Goal: Task Accomplishment & Management: Use online tool/utility

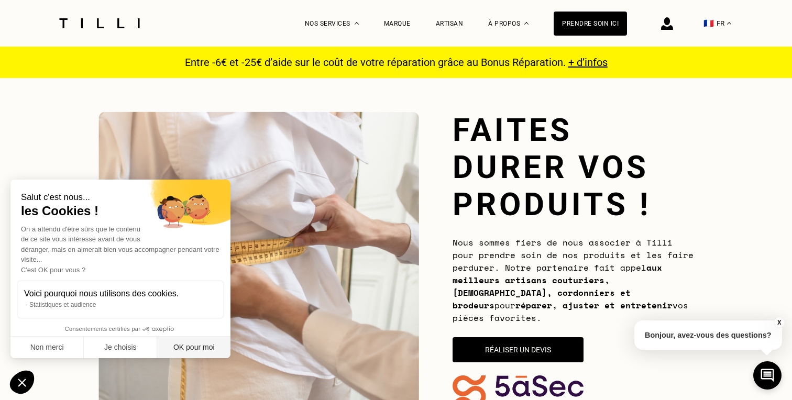
click at [185, 354] on button "OK pour moi" at bounding box center [193, 348] width 73 height 22
checkbox input "true"
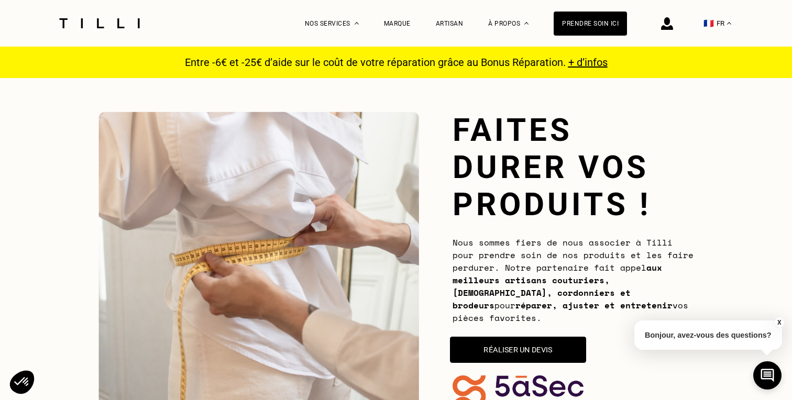
click at [580, 342] on button "Réaliser un devis" at bounding box center [518, 350] width 136 height 26
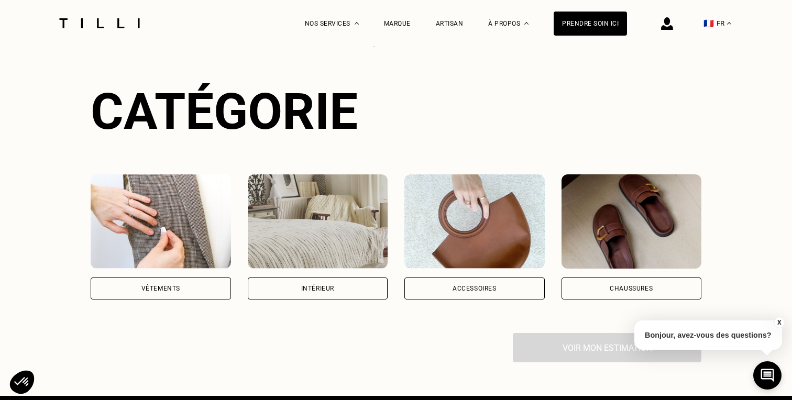
scroll to position [704, 0]
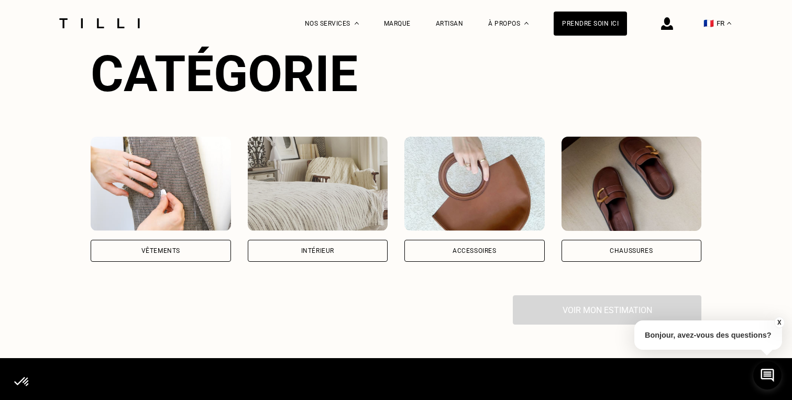
click at [125, 240] on div "Vêtements" at bounding box center [161, 251] width 140 height 22
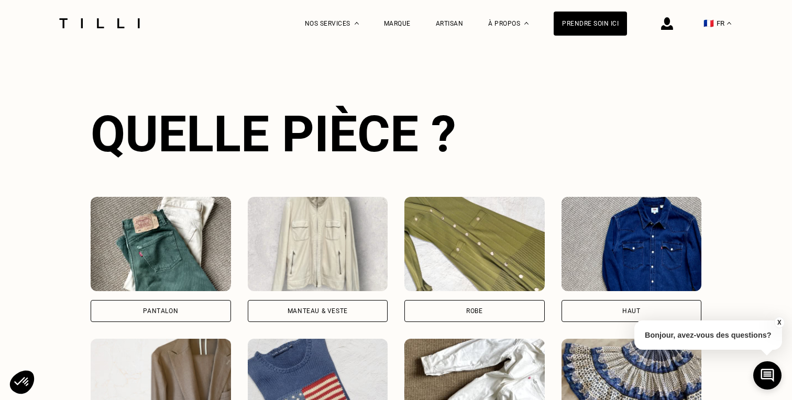
scroll to position [1003, 0]
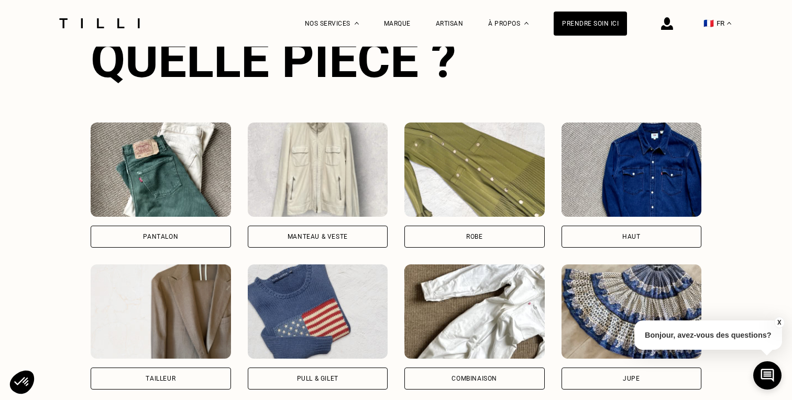
click at [185, 226] on div "Pantalon" at bounding box center [161, 237] width 140 height 22
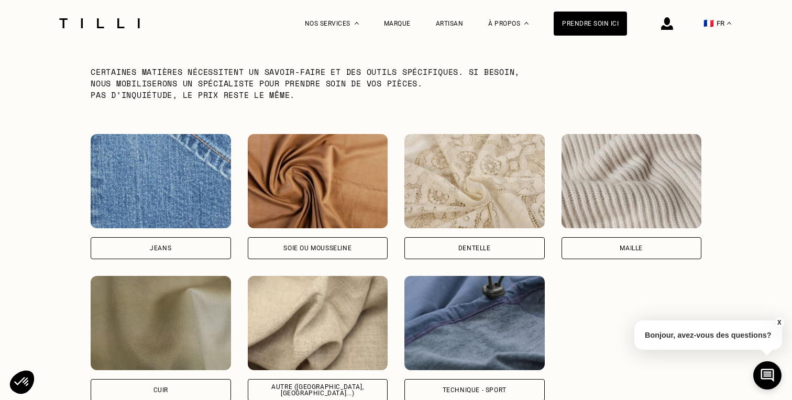
scroll to position [1721, 0]
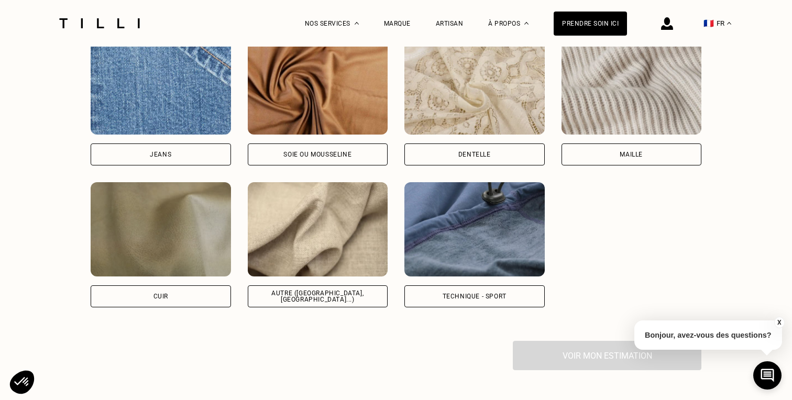
click at [458, 293] on div "Technique - Sport" at bounding box center [474, 296] width 64 height 6
select select "FR"
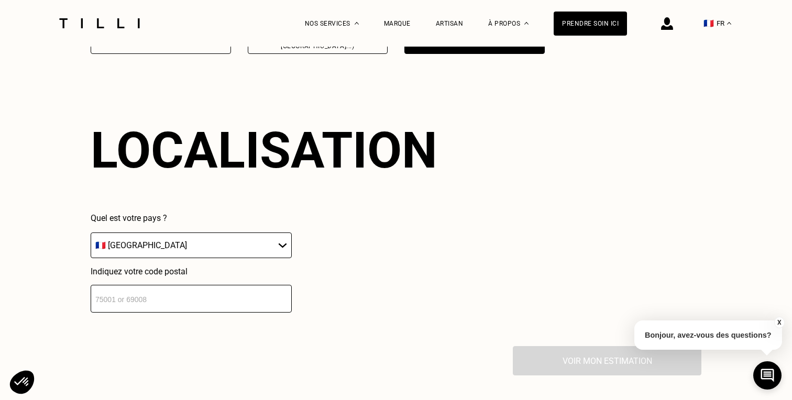
scroll to position [1979, 0]
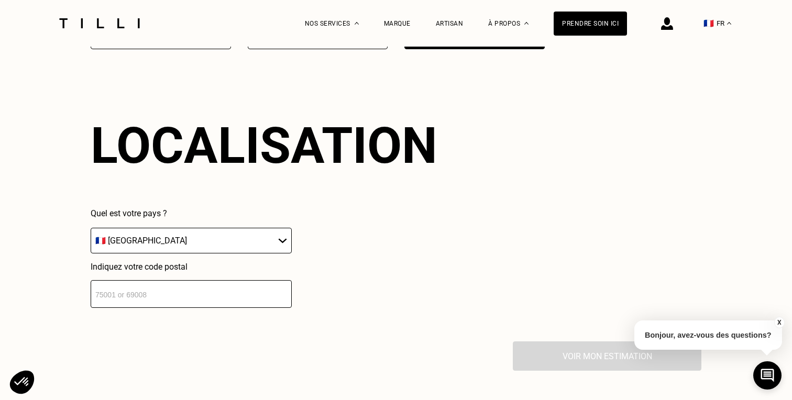
click at [250, 280] on input "number" at bounding box center [191, 294] width 201 height 28
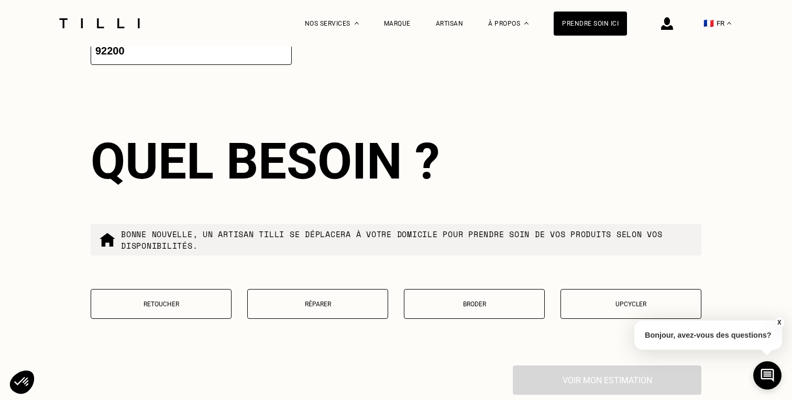
scroll to position [2238, 0]
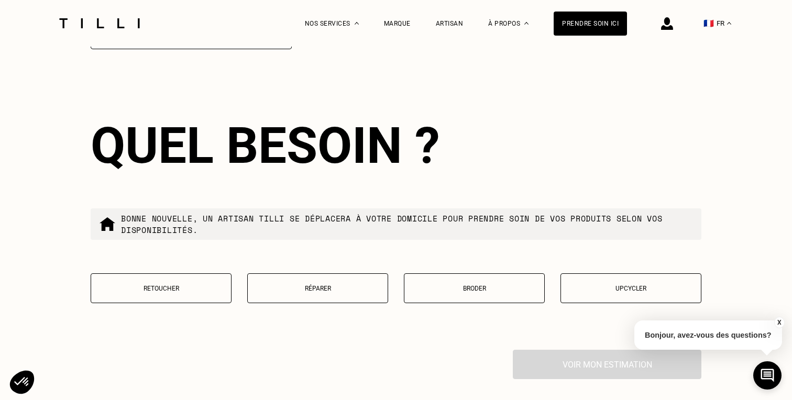
type input "92200"
click at [179, 285] on p "Retoucher" at bounding box center [160, 288] width 129 height 7
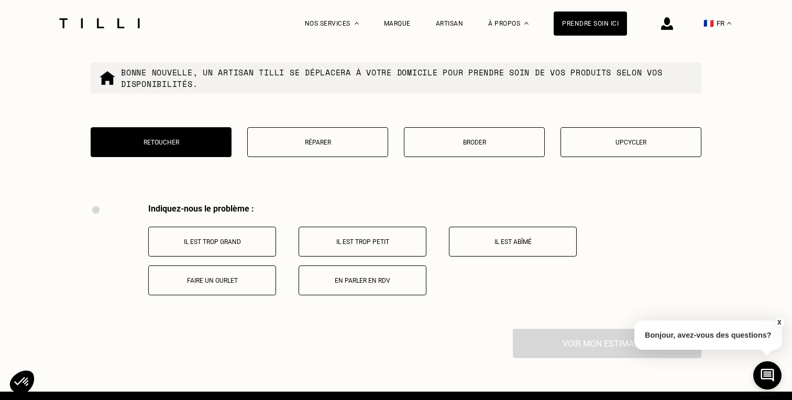
scroll to position [2361, 0]
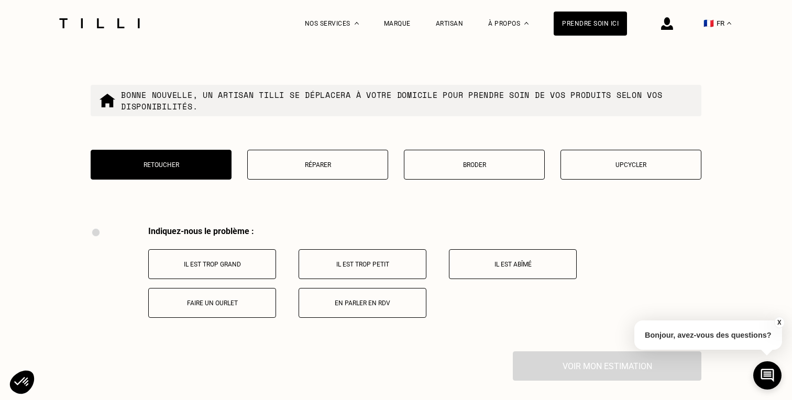
click at [326, 161] on p "Réparer" at bounding box center [317, 164] width 129 height 7
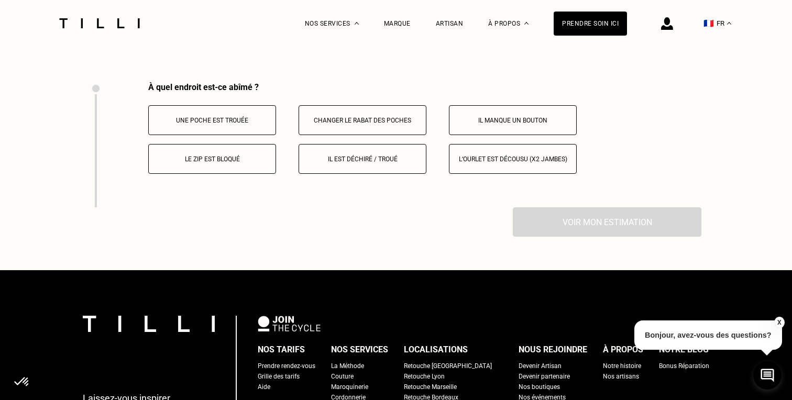
scroll to position [2329, 0]
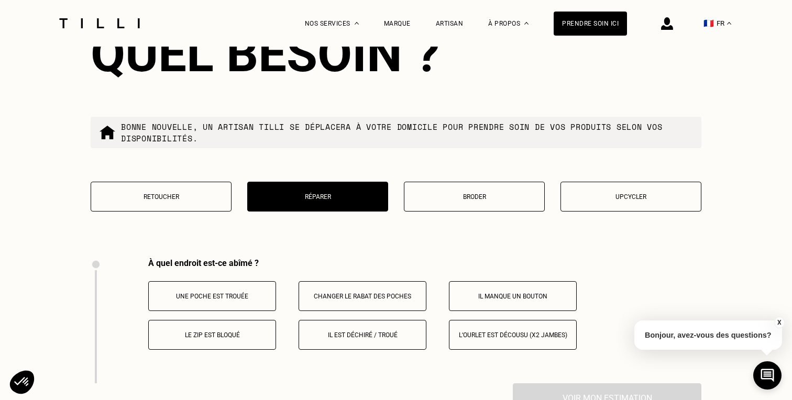
click at [205, 182] on button "Retoucher" at bounding box center [161, 197] width 141 height 30
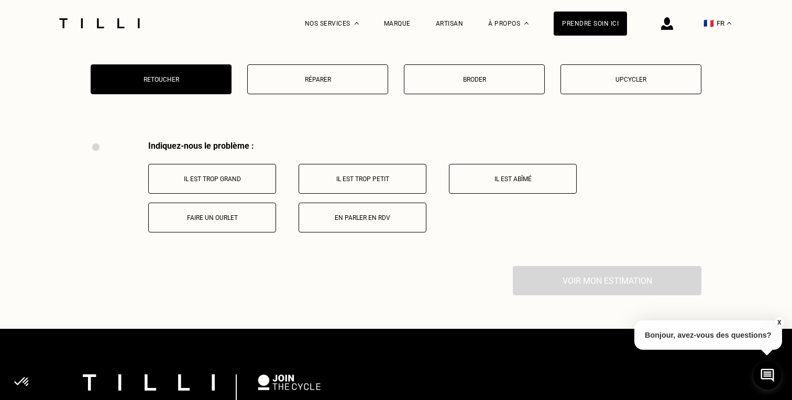
scroll to position [2505, 0]
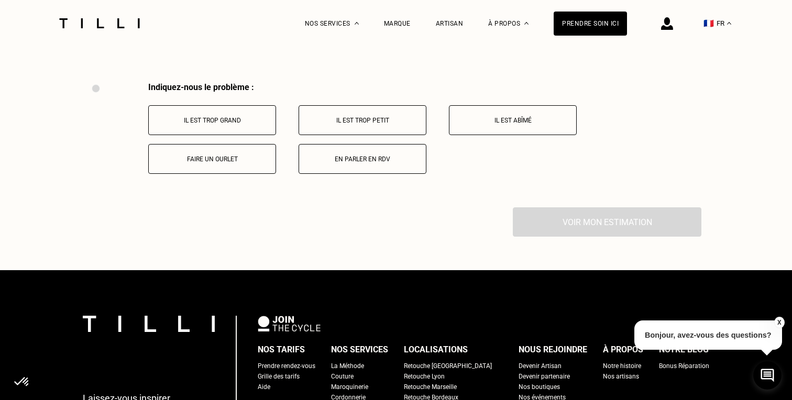
click at [231, 145] on button "Faire un ourlet" at bounding box center [212, 159] width 128 height 30
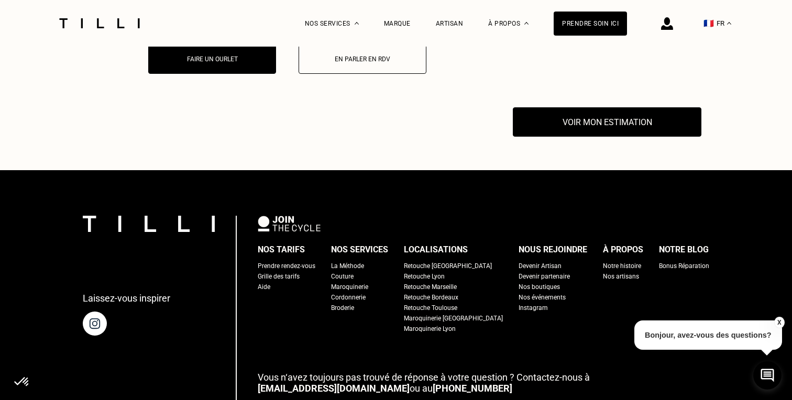
scroll to position [2630, 0]
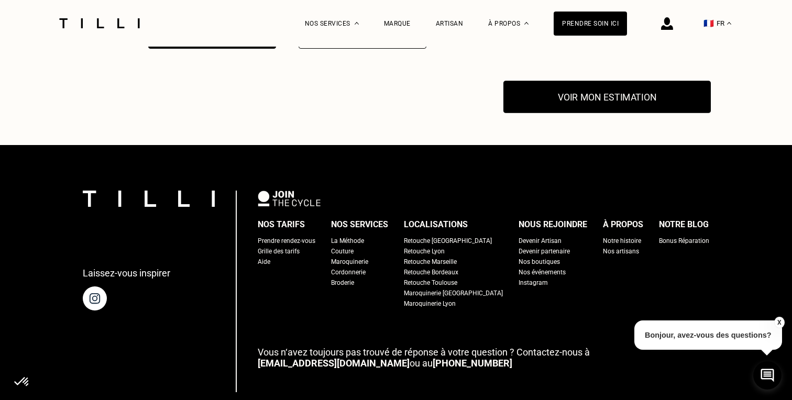
click at [564, 81] on button "Voir mon estimation" at bounding box center [606, 97] width 207 height 32
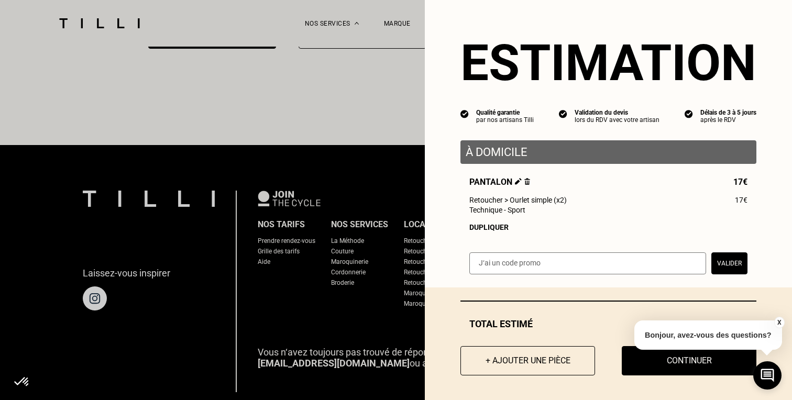
click at [555, 268] on input "text" at bounding box center [587, 263] width 237 height 22
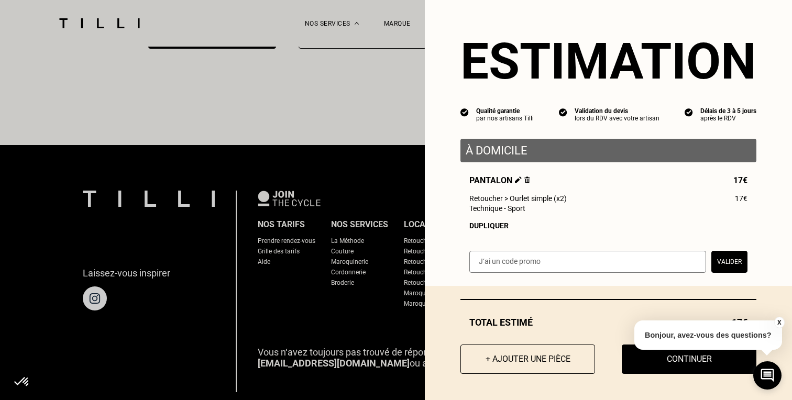
scroll to position [0, 0]
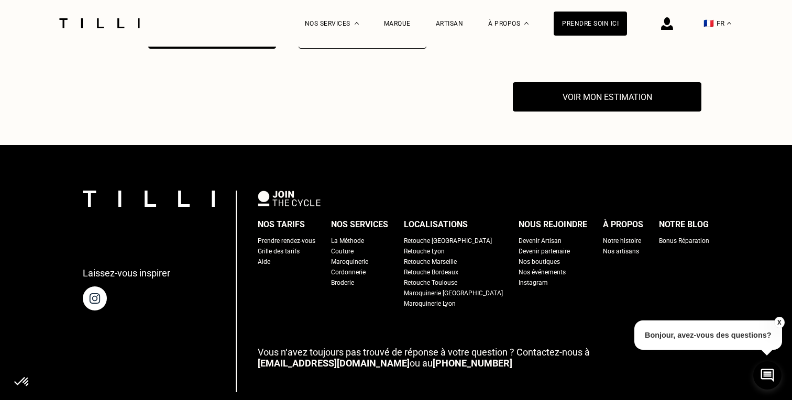
click at [781, 324] on button "X" at bounding box center [778, 323] width 10 height 12
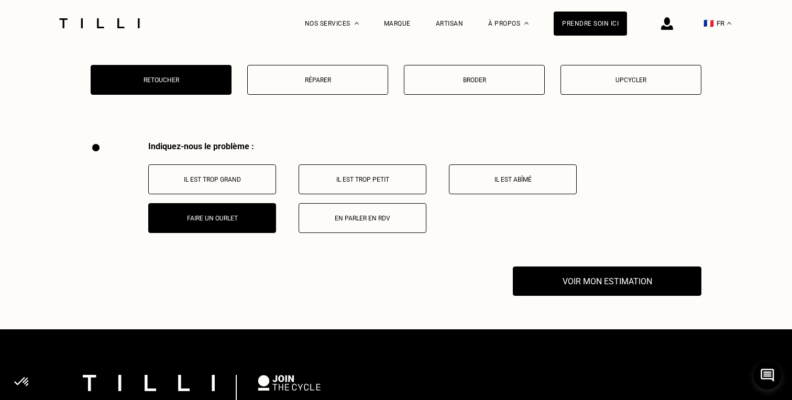
scroll to position [2426, 0]
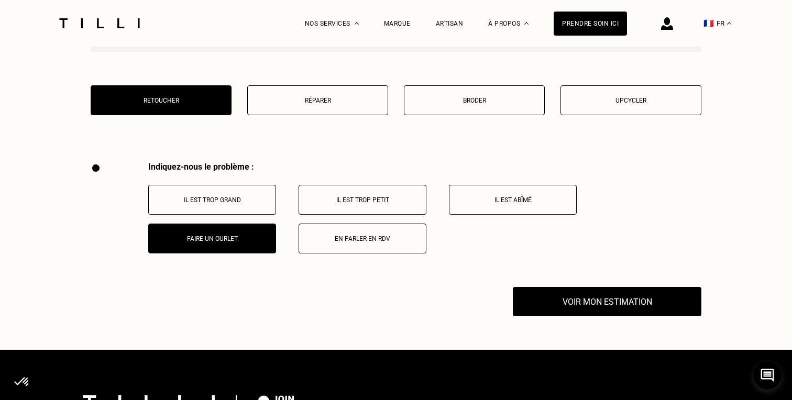
click at [217, 185] on button "Il est trop grand" at bounding box center [212, 200] width 128 height 30
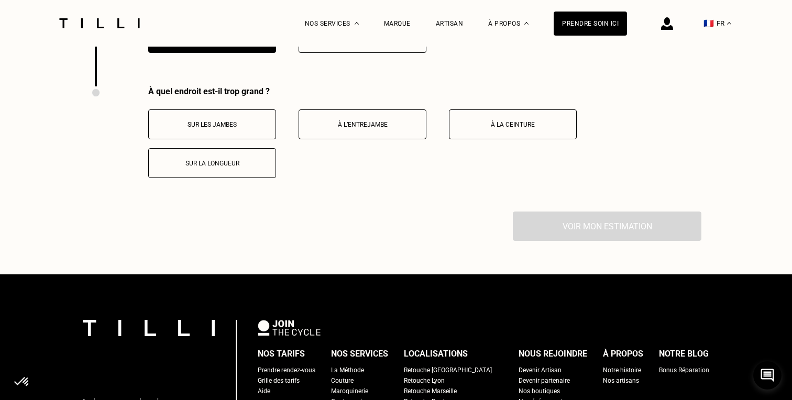
scroll to position [2630, 0]
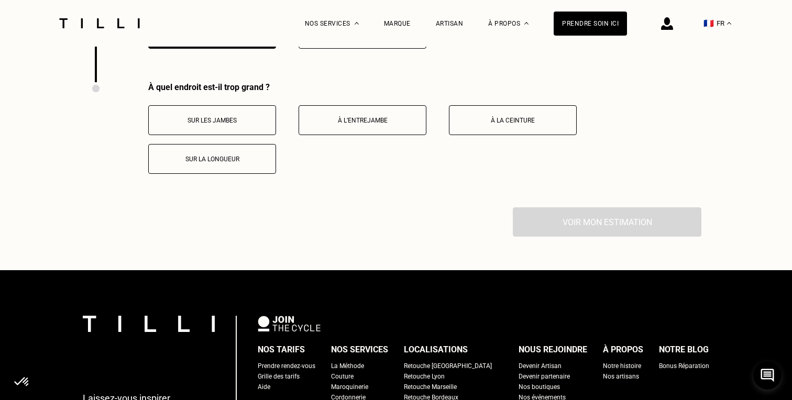
click at [226, 145] on button "Sur la longueur" at bounding box center [212, 159] width 128 height 30
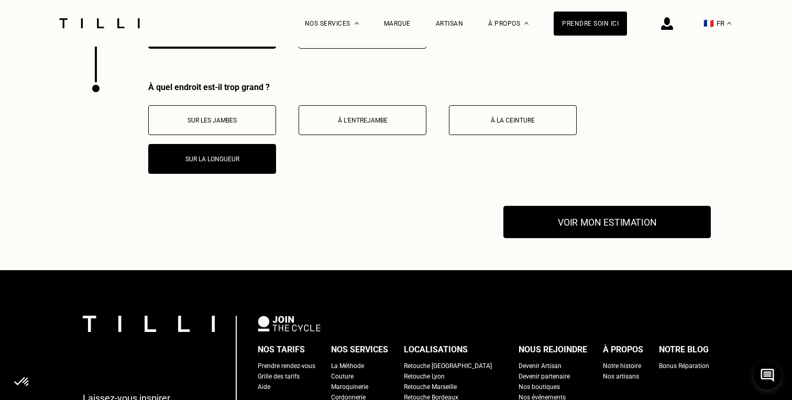
click at [669, 206] on button "Voir mon estimation" at bounding box center [606, 222] width 207 height 32
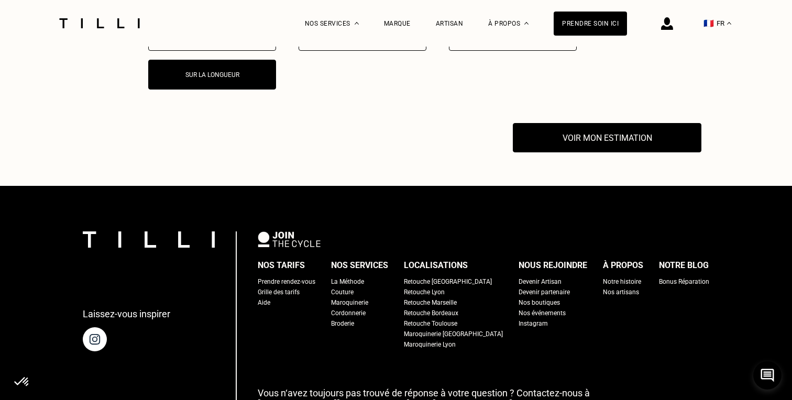
scroll to position [2701, 0]
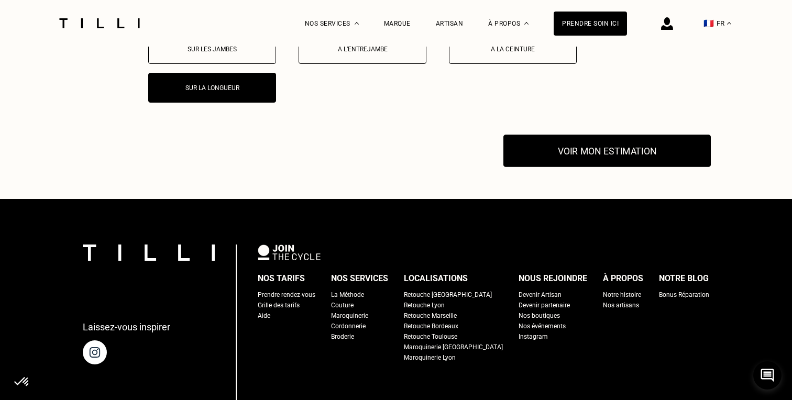
click at [613, 135] on button "Voir mon estimation" at bounding box center [606, 151] width 207 height 32
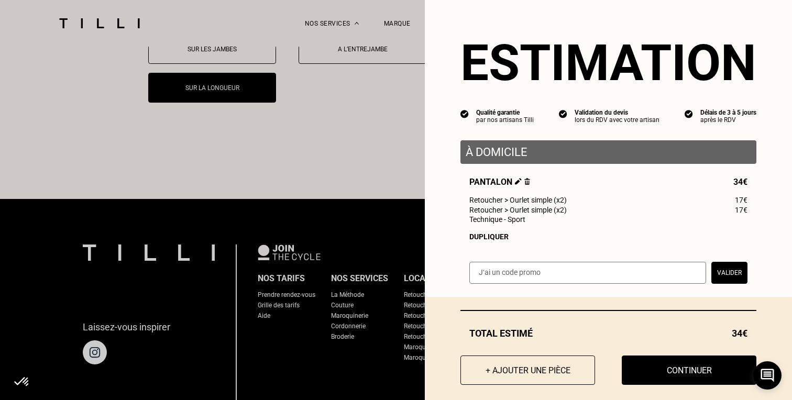
click at [636, 284] on input "text" at bounding box center [587, 273] width 237 height 22
